Goal: Navigation & Orientation: Find specific page/section

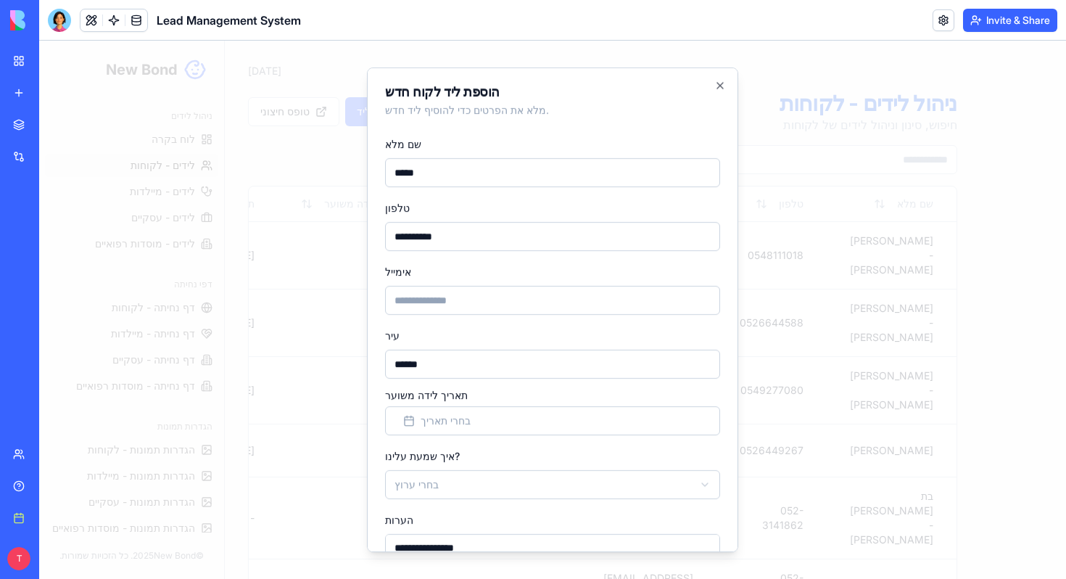
scroll to position [36, 0]
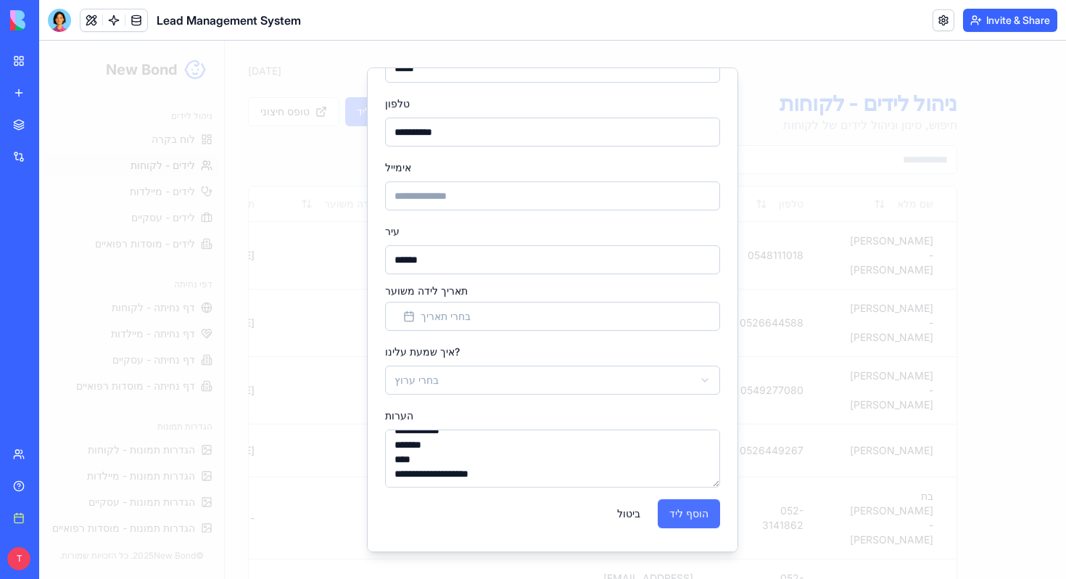
click at [693, 512] on button "הוסף ליד" at bounding box center [689, 513] width 62 height 29
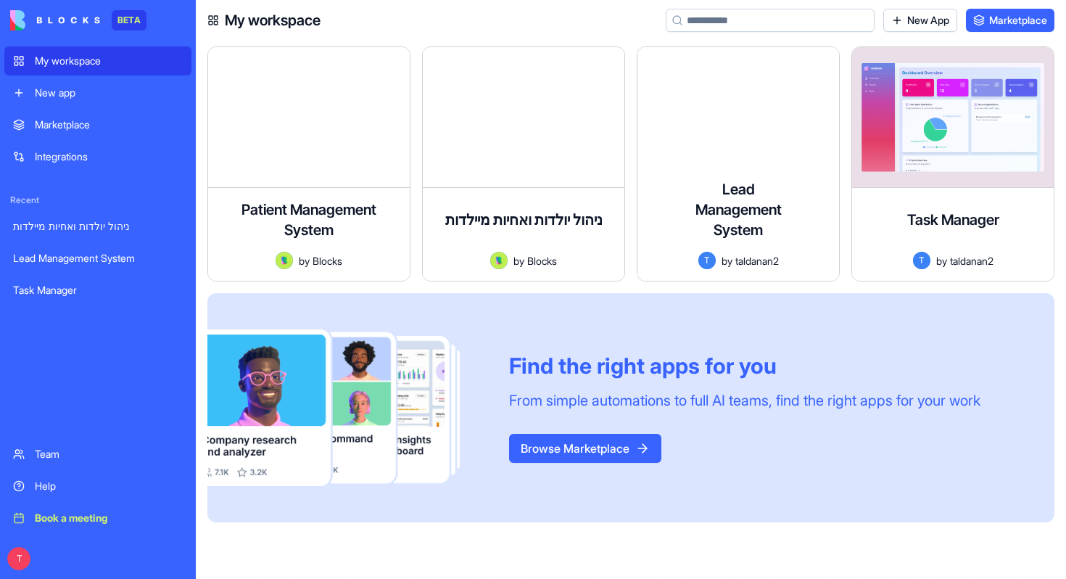
click at [611, 458] on button "Browse Marketplace" at bounding box center [585, 448] width 152 height 29
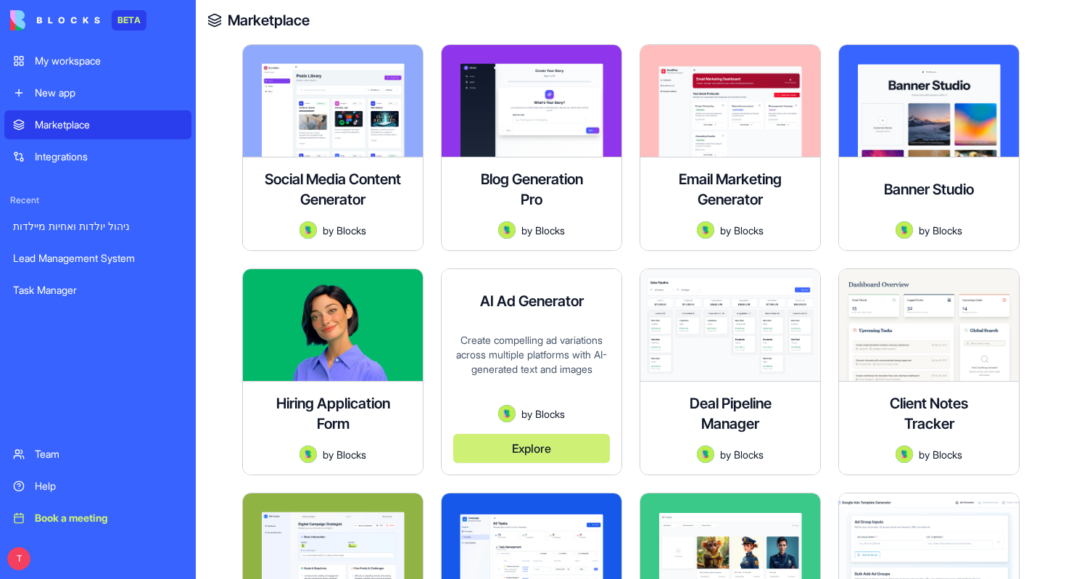
scroll to position [236, 0]
